Goal: Transaction & Acquisition: Book appointment/travel/reservation

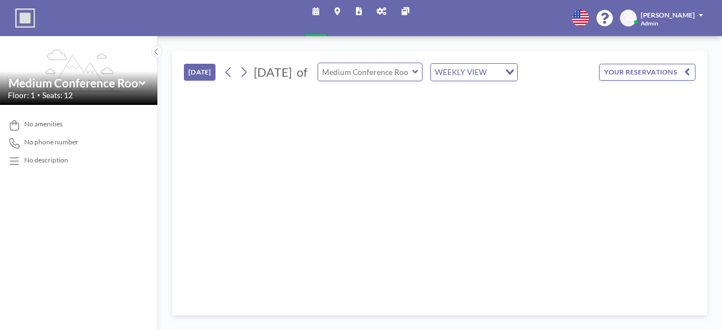
click at [412, 67] on input "text" at bounding box center [365, 71] width 94 height 17
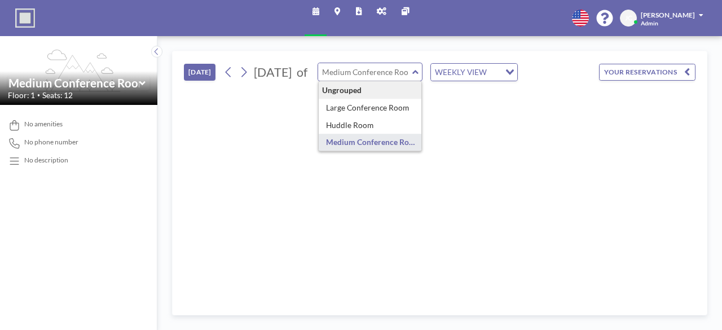
type input "Medium Conference Room"
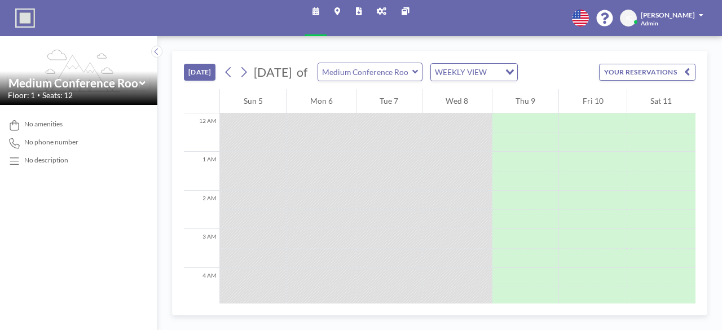
click at [374, 14] on link "Admin panel" at bounding box center [381, 18] width 25 height 36
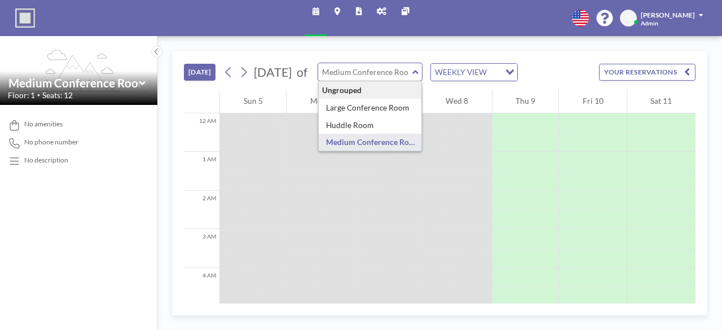
click at [412, 72] on input "text" at bounding box center [365, 71] width 94 height 17
type input "Medium Conference Room"
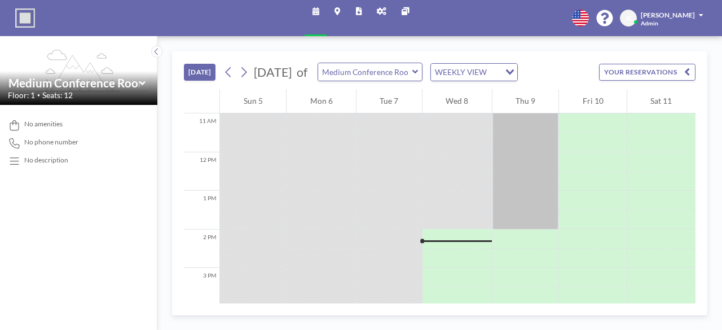
scroll to position [295, 0]
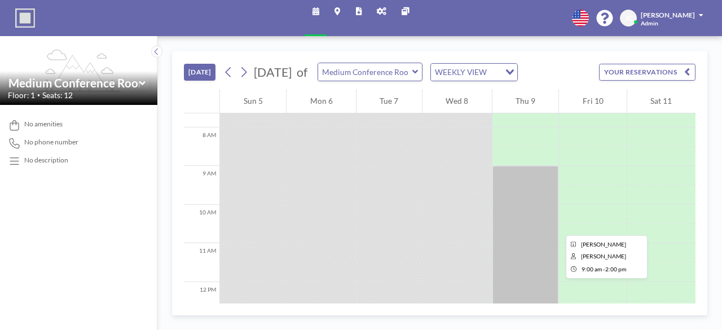
click at [525, 217] on div at bounding box center [525, 262] width 67 height 193
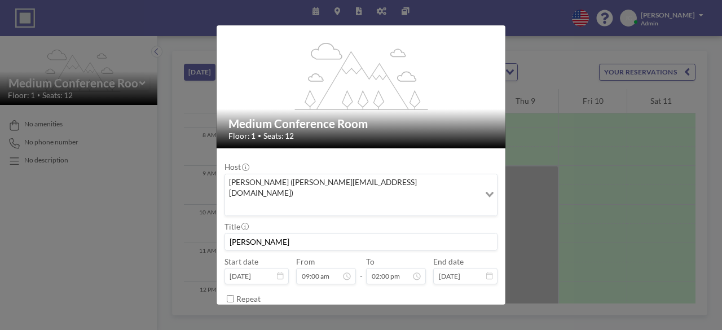
scroll to position [20, 0]
click at [582, 151] on div "flex-grow: 1.2; Medium Conference Room Floor: 1 • Seats: 12 Host Bryan Polk (br…" at bounding box center [361, 165] width 722 height 330
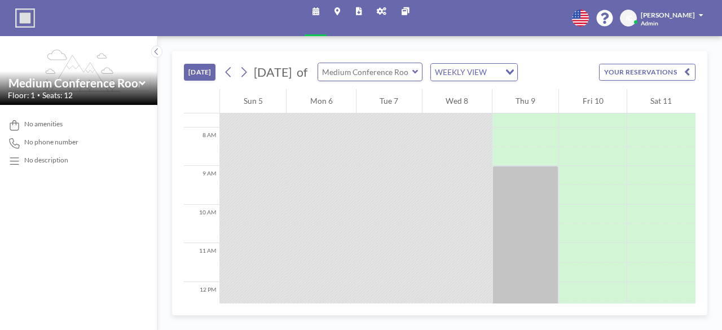
click at [412, 69] on input "text" at bounding box center [365, 71] width 94 height 17
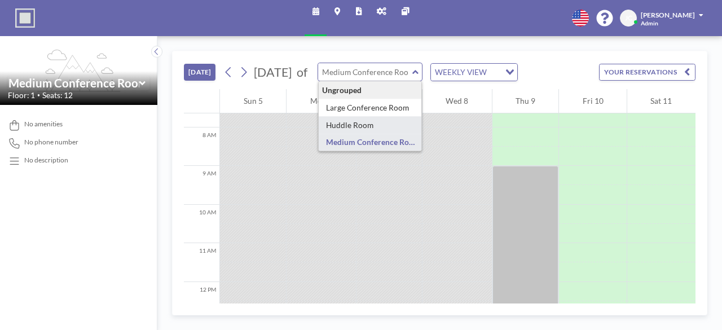
type input "Huddle Room"
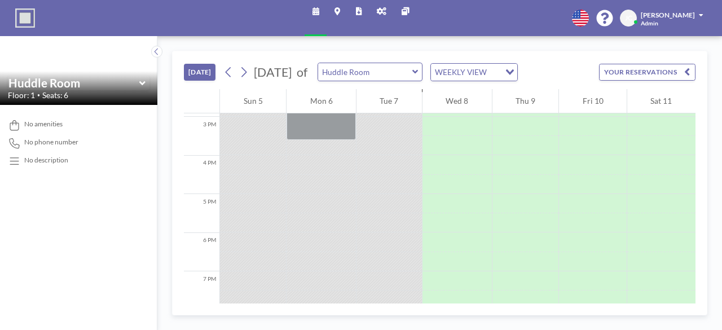
scroll to position [578, 0]
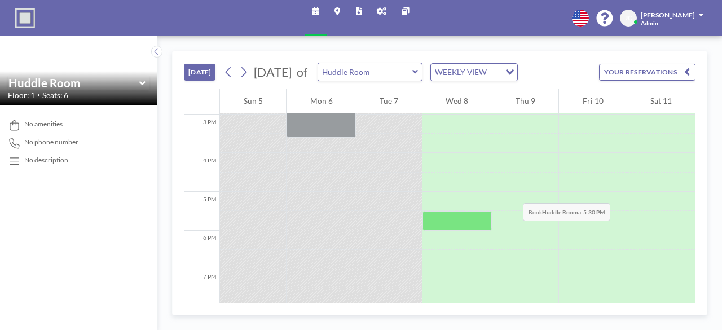
click at [485, 182] on div at bounding box center [456, 182] width 69 height 19
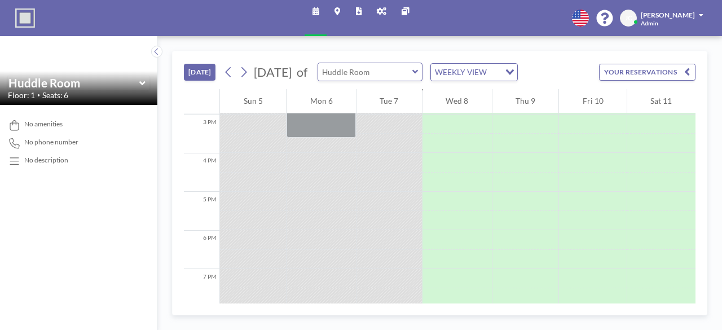
click at [412, 71] on input "text" at bounding box center [365, 71] width 94 height 17
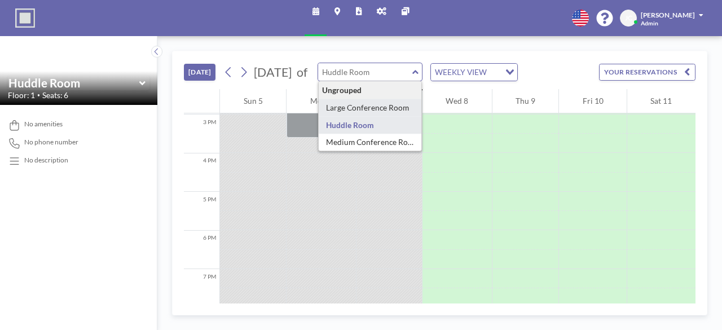
type input "Large Conference Room"
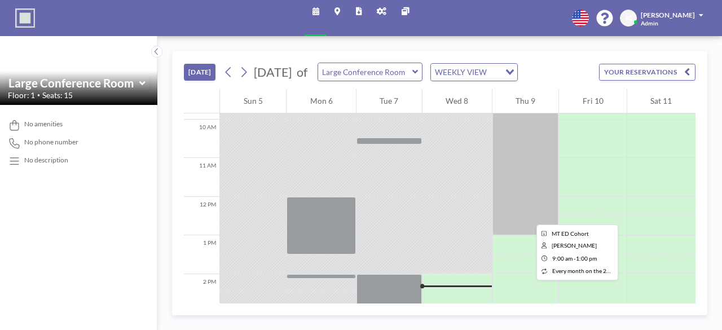
scroll to position [380, 0]
click at [497, 207] on div at bounding box center [525, 158] width 67 height 154
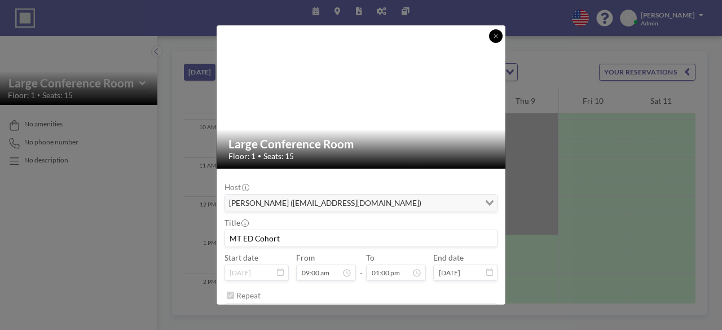
click at [492, 36] on button at bounding box center [496, 36] width 14 height 14
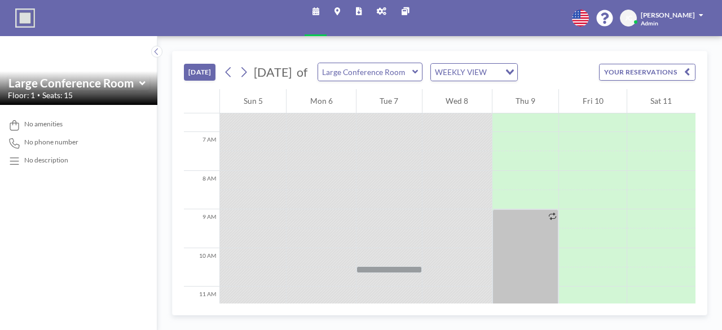
scroll to position [250, 0]
click at [423, 80] on div "Large Conference Room" at bounding box center [369, 72] width 105 height 19
click at [412, 75] on input "text" at bounding box center [365, 71] width 94 height 17
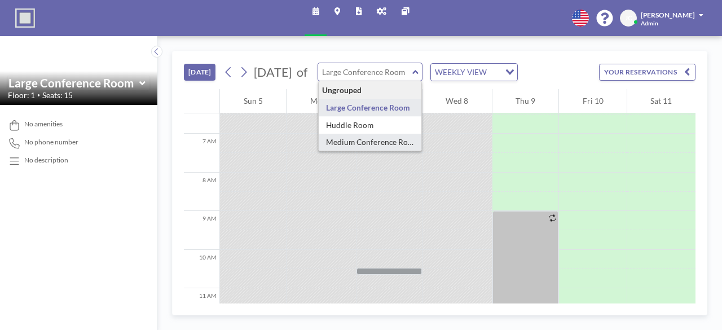
type input "Medium Conference Room"
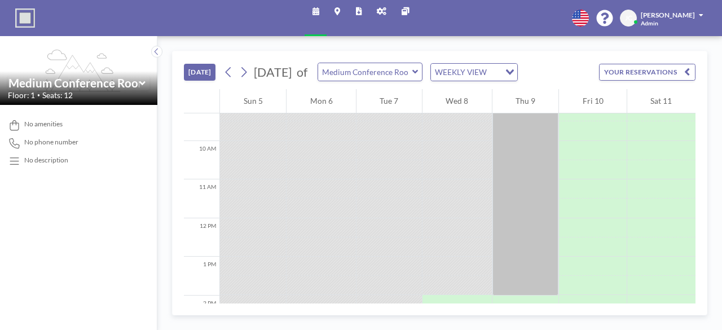
scroll to position [357, 0]
click at [412, 69] on input "text" at bounding box center [365, 71] width 94 height 17
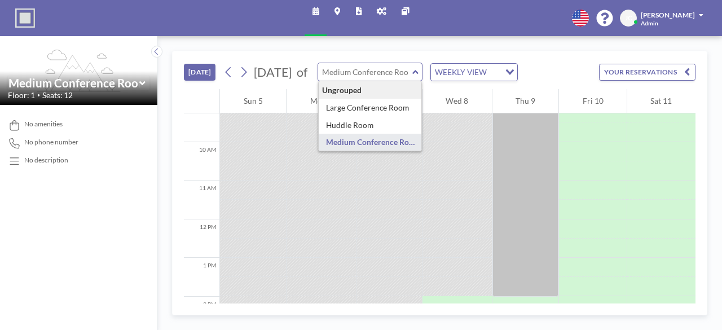
type input "Medium Conference Room"
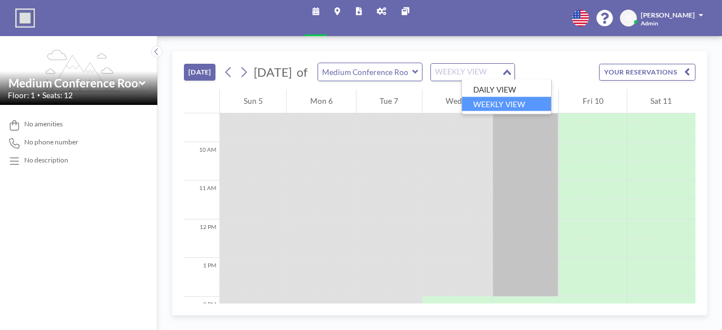
click at [501, 76] on div "WEEKLY VIEW" at bounding box center [466, 71] width 70 height 15
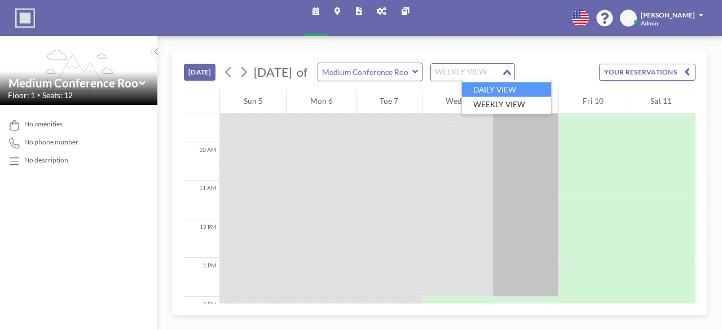
click at [505, 89] on li "DAILY VIEW" at bounding box center [506, 89] width 89 height 15
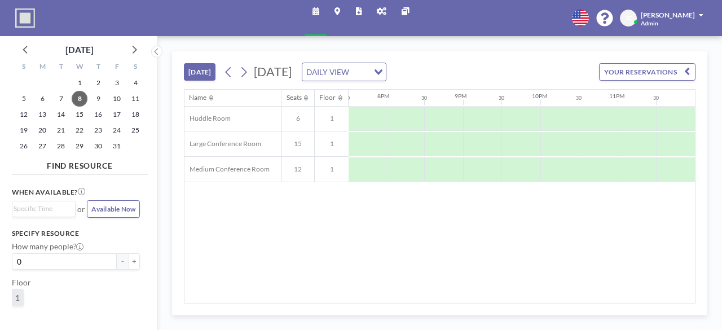
scroll to position [0, 1507]
click at [241, 76] on icon at bounding box center [243, 72] width 9 height 15
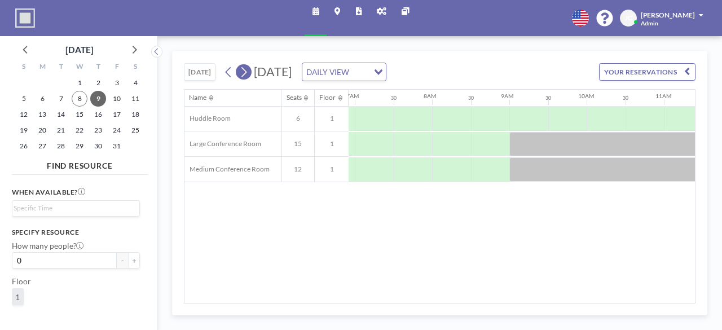
scroll to position [0, 550]
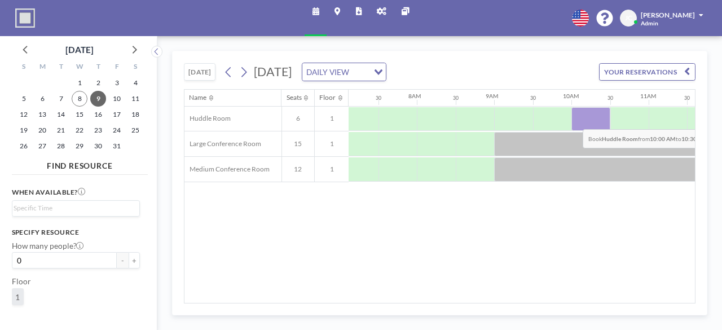
click at [574, 120] on div at bounding box center [590, 119] width 38 height 24
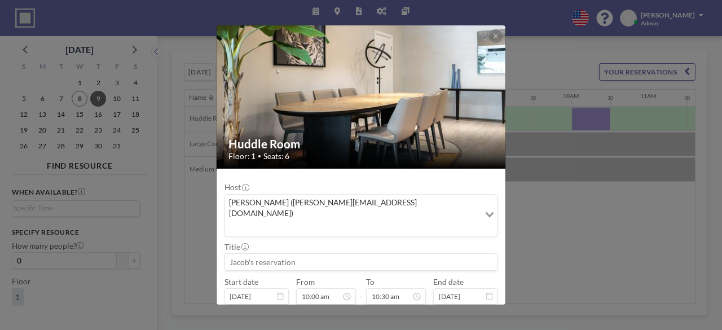
click at [574, 120] on div "Huddle Room Floor: 1 • Seats: 6 Host Jacob Currin (jacob@ethosraleigh.com) Load…" at bounding box center [361, 165] width 722 height 330
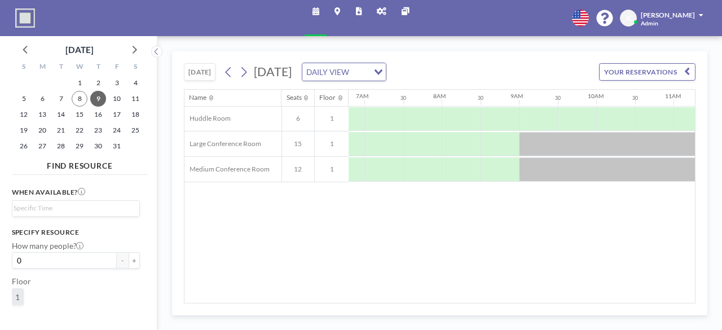
scroll to position [0, 550]
